Goal: Task Accomplishment & Management: Use online tool/utility

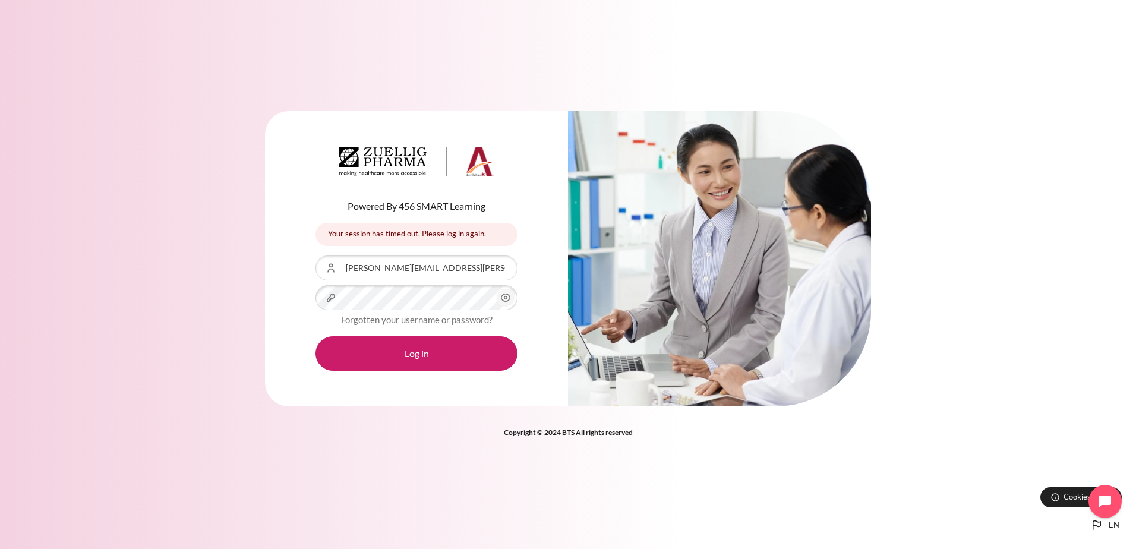
click at [508, 298] on icon "Content" at bounding box center [505, 297] width 14 height 14
click at [444, 350] on button "Log in" at bounding box center [416, 353] width 202 height 34
click at [301, 305] on div "Powered By 456 SMART Learning Invalid login, please try again Invalid login, pl…" at bounding box center [416, 258] width 303 height 295
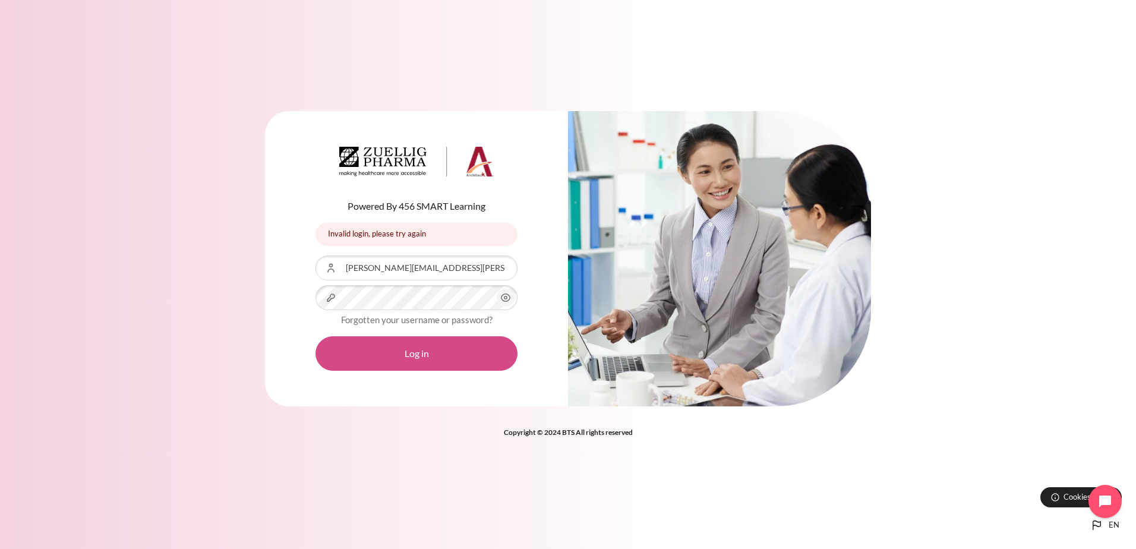
click at [406, 352] on button "Log in" at bounding box center [416, 353] width 202 height 34
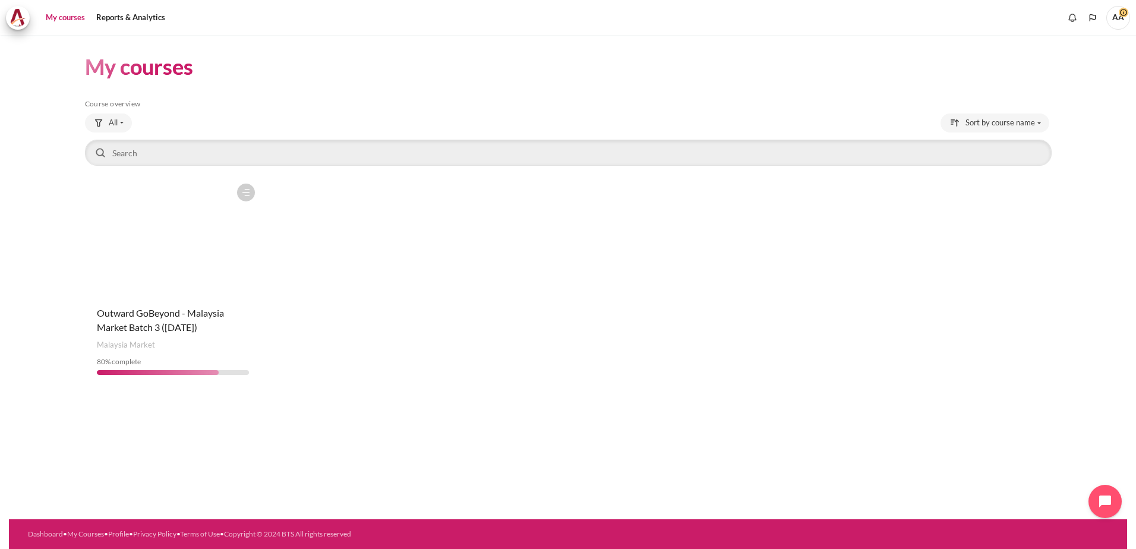
click at [179, 284] on figure "Content" at bounding box center [173, 237] width 176 height 119
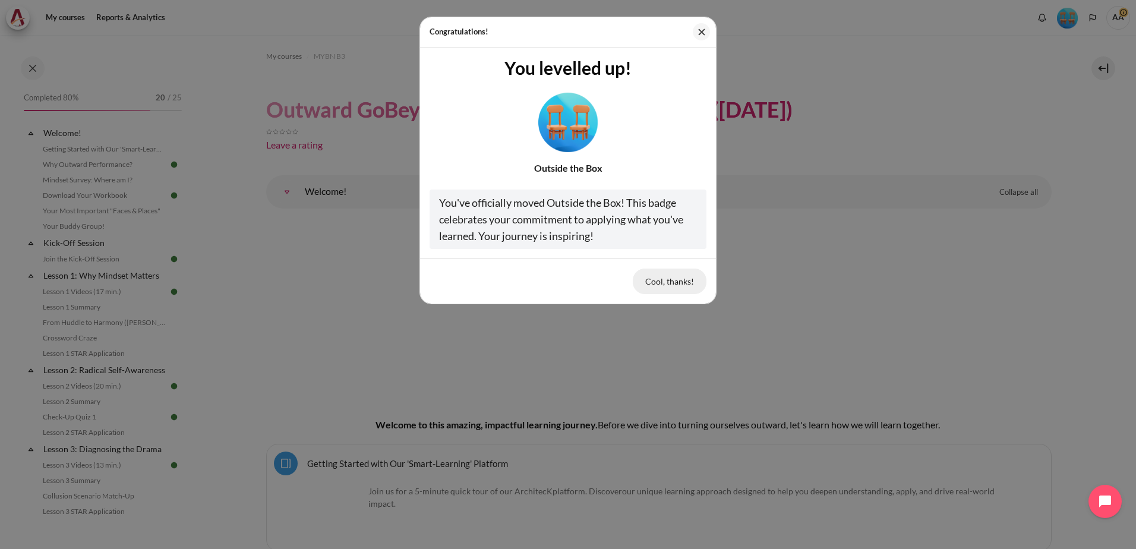
click at [668, 283] on button "Cool, thanks!" at bounding box center [670, 280] width 74 height 25
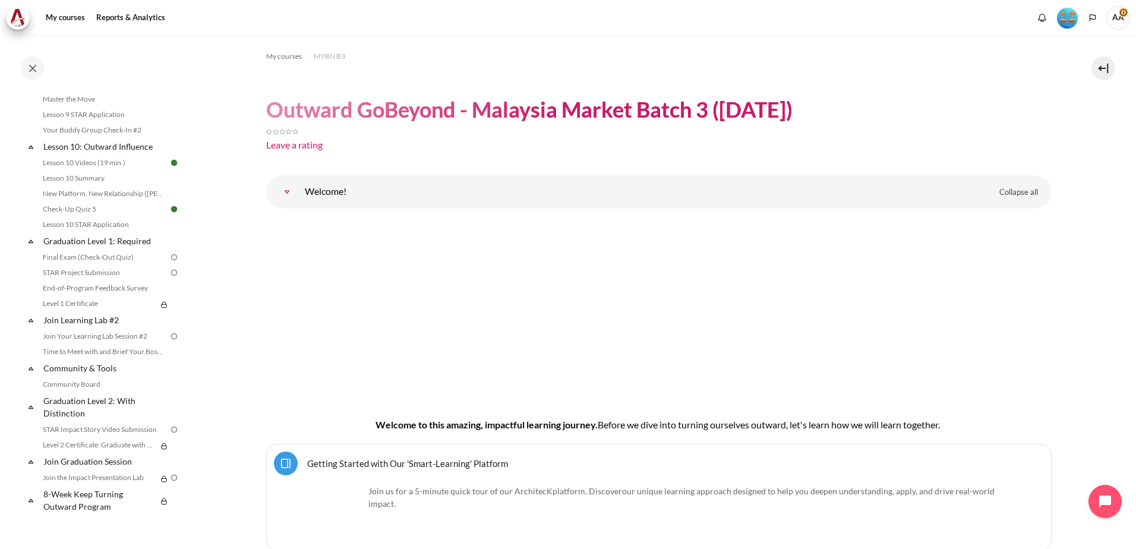
scroll to position [1077, 0]
click at [90, 255] on link "Final Exam (Check-Out Quiz)" at bounding box center [103, 257] width 129 height 14
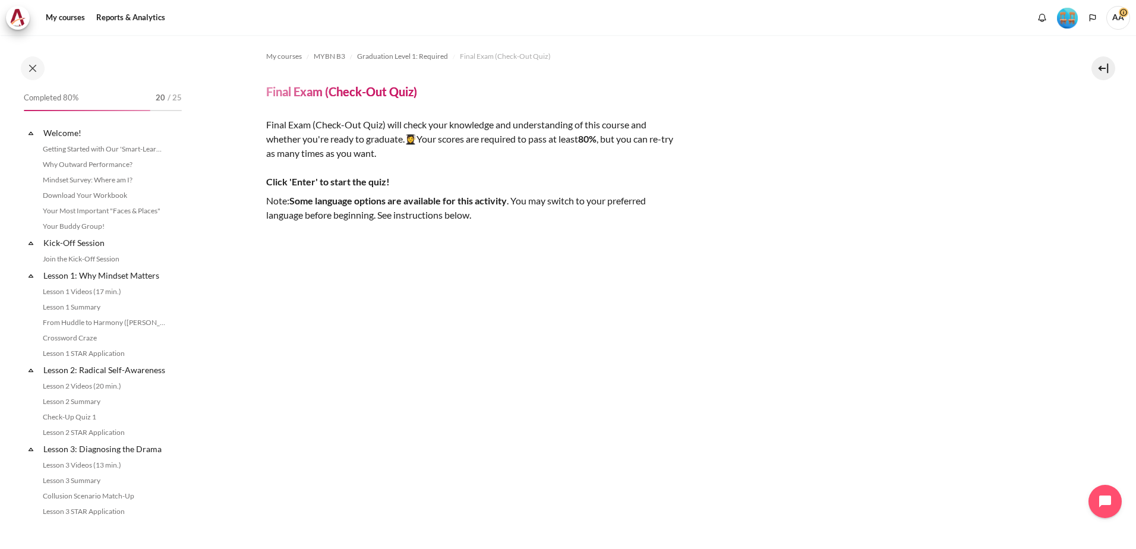
scroll to position [1031, 0]
